Goal: Transaction & Acquisition: Purchase product/service

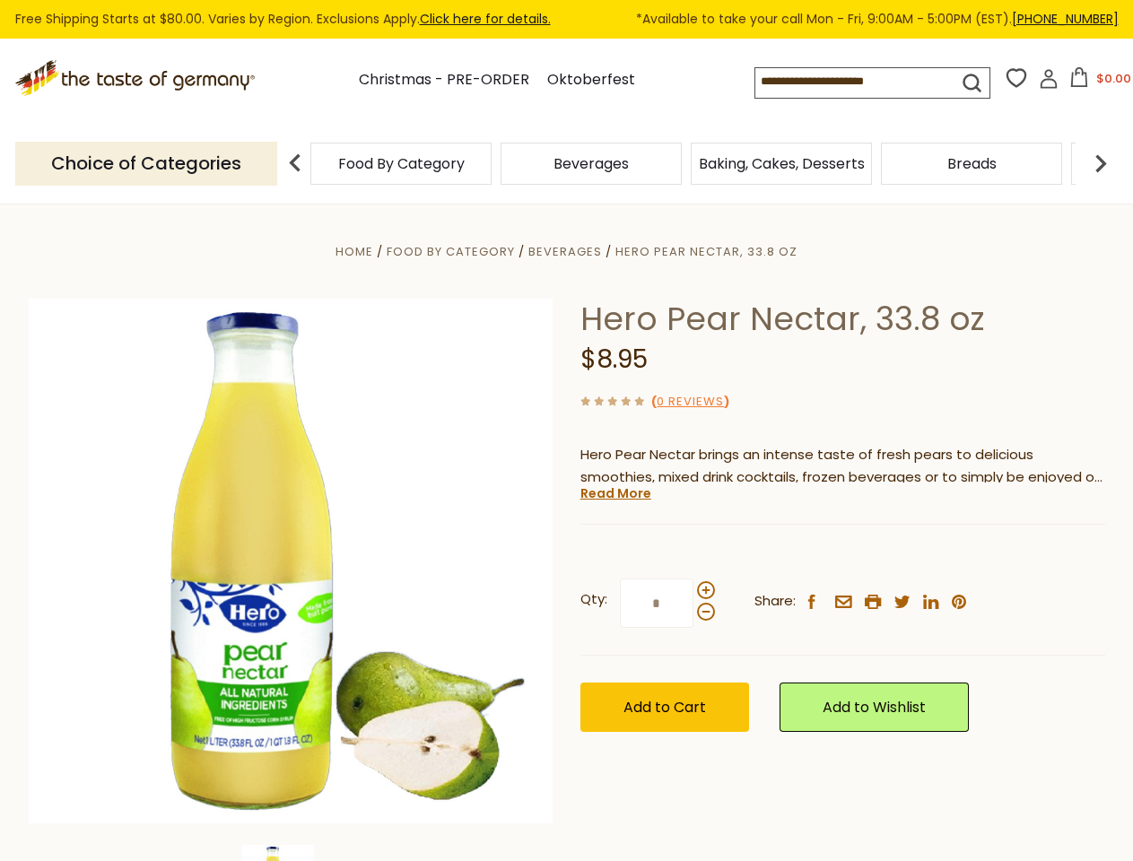
click at [566, 431] on div "Home Food By Category [GEOGRAPHIC_DATA] Hero Pear Nectar, 33.8 oz Hero Pear Nec…" at bounding box center [567, 585] width 1104 height 691
click at [860, 83] on input at bounding box center [840, 80] width 171 height 25
click at [1097, 83] on button "$0.00" at bounding box center [1100, 80] width 76 height 27
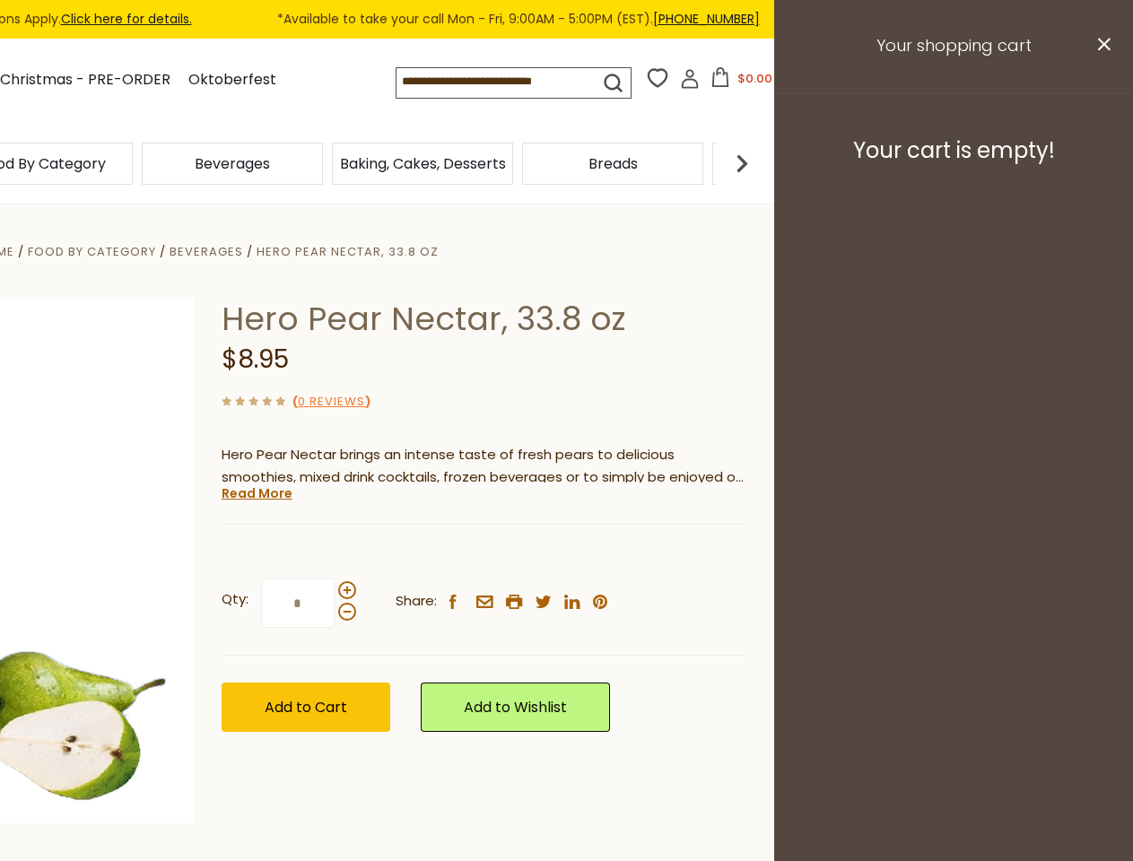
click at [327, 163] on div "Beverages" at bounding box center [232, 164] width 190 height 42
click at [1101, 163] on h3 "Your cart is empty!" at bounding box center [954, 150] width 314 height 27
click at [566, 533] on div "Hero Pear Nectar, 33.8 oz $8.95 ( 0 Reviews ) Hero Pear Nectar brings an intens…" at bounding box center [484, 536] width 525 height 474
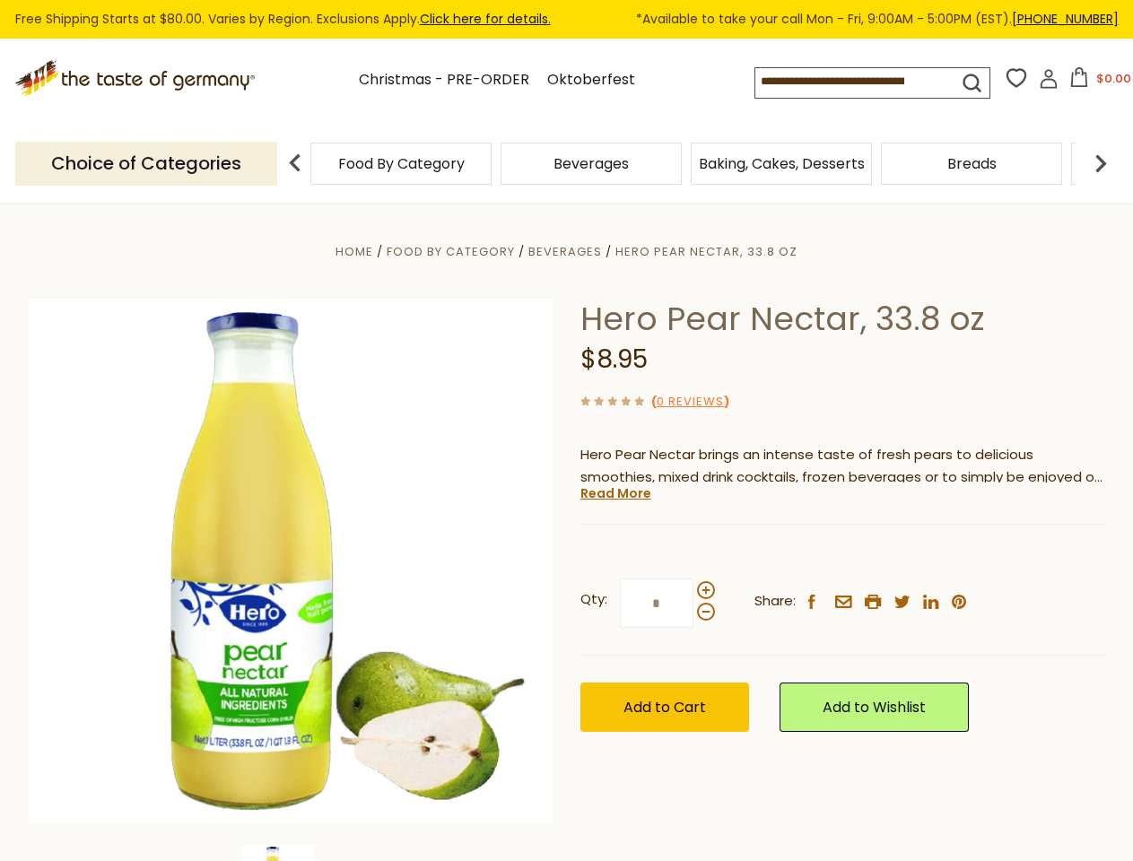
click at [291, 853] on div "Home Food By Category [GEOGRAPHIC_DATA] Hero Pear Nectar, 33.8 oz Hero Pear Nec…" at bounding box center [567, 585] width 1104 height 691
click at [615, 493] on link "Read More" at bounding box center [616, 494] width 71 height 18
